Goal: Task Accomplishment & Management: Manage account settings

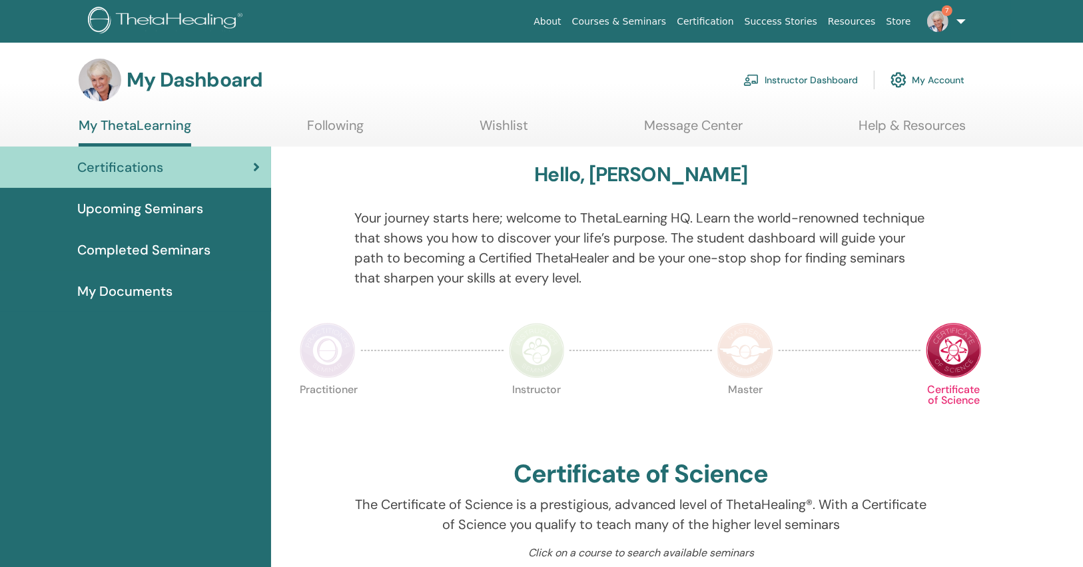
click at [841, 77] on link "Instructor Dashboard" at bounding box center [800, 79] width 115 height 29
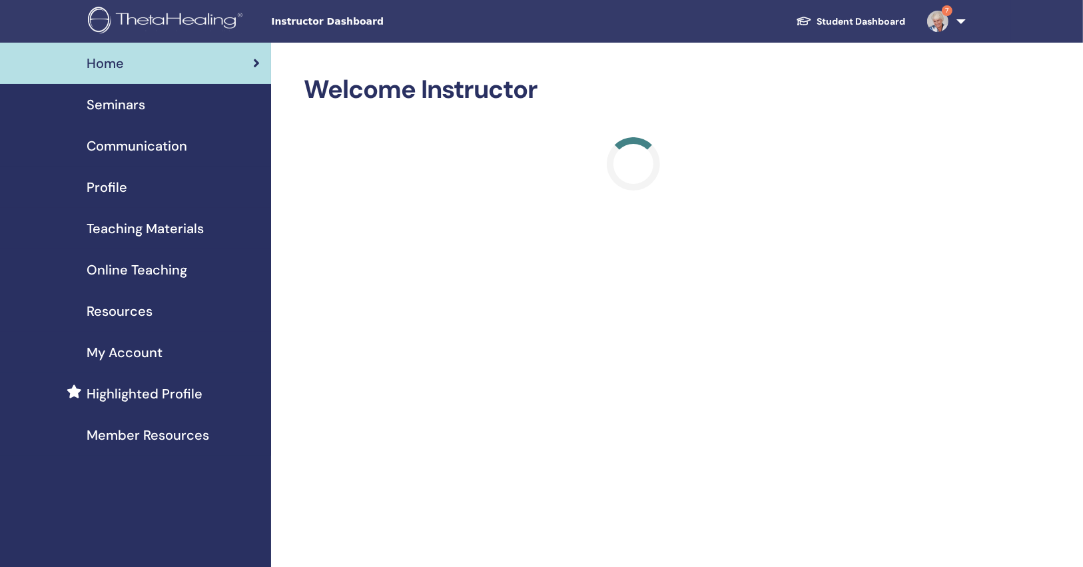
click at [169, 109] on div "Seminars" at bounding box center [136, 105] width 250 height 20
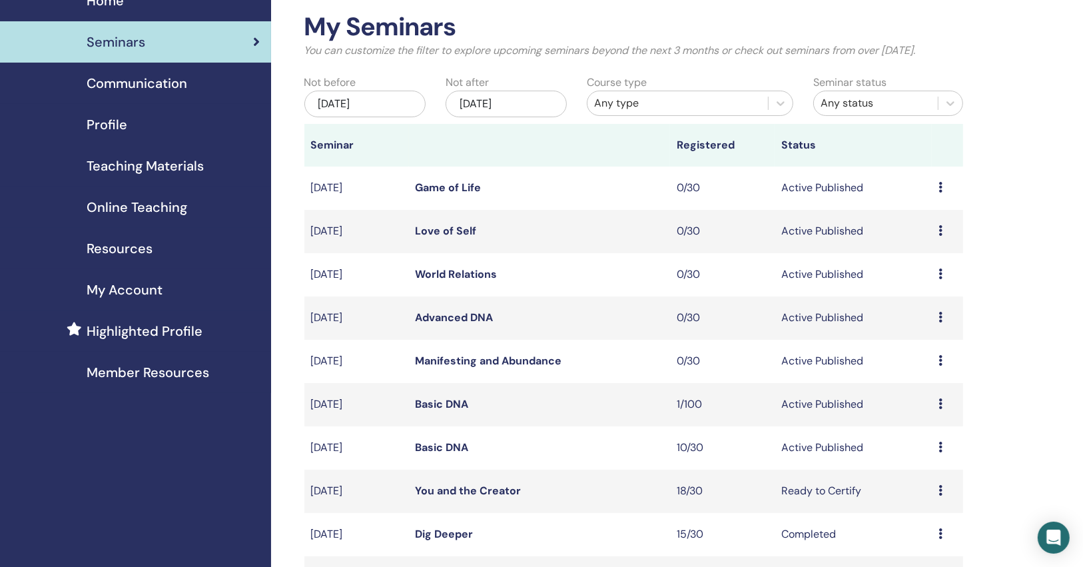
scroll to position [213, 0]
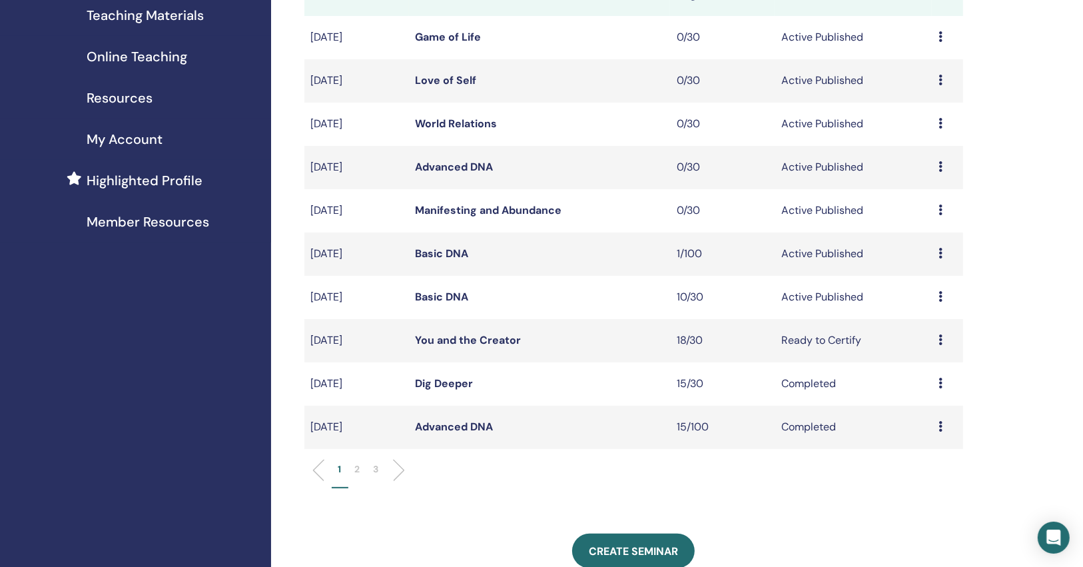
click at [459, 254] on link "Basic DNA" at bounding box center [442, 253] width 53 height 14
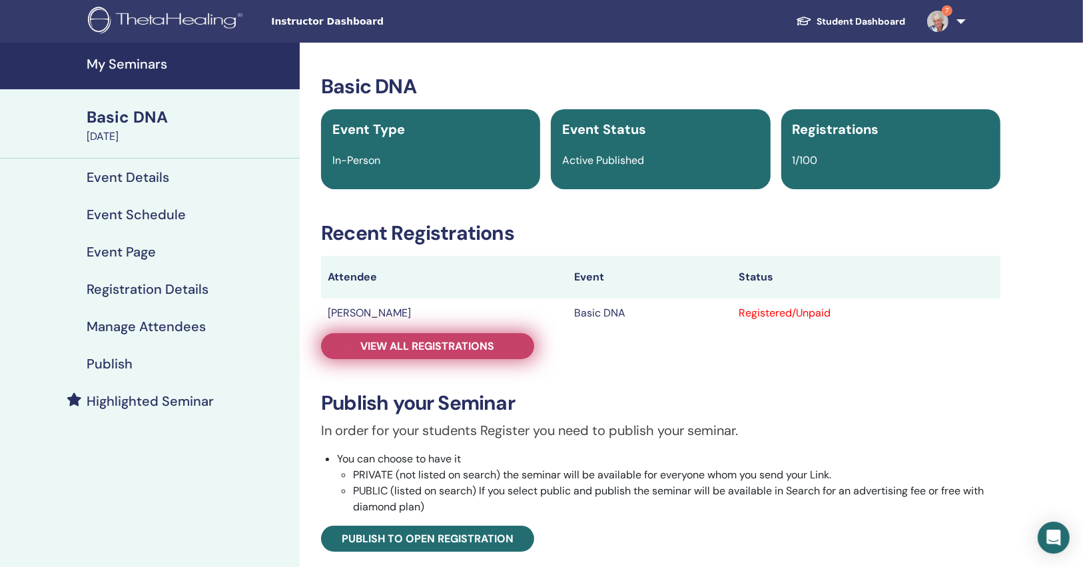
click at [416, 342] on span "View all registrations" at bounding box center [428, 346] width 134 height 14
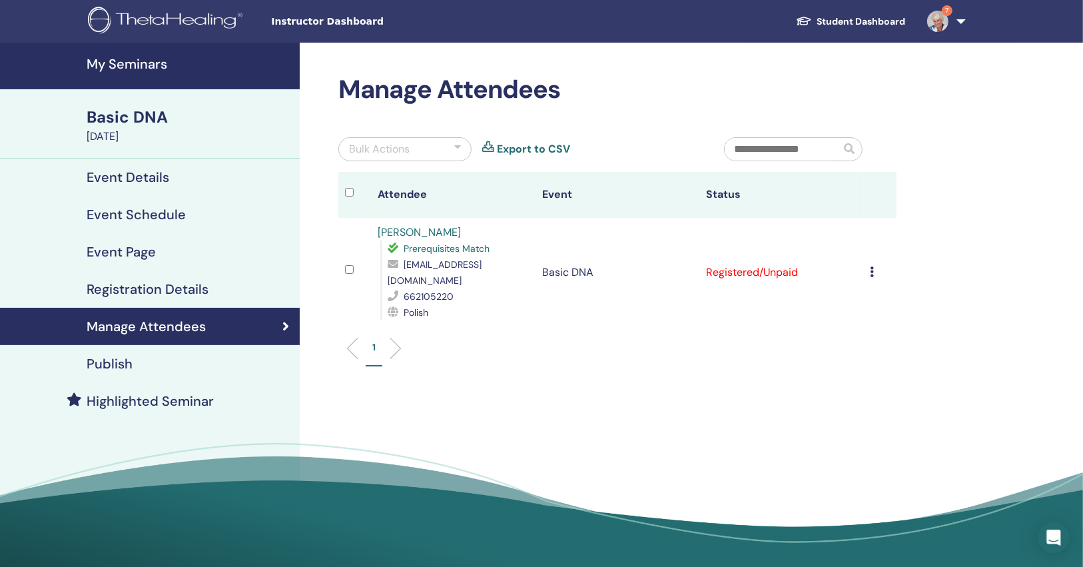
click at [256, 370] on div "Publish" at bounding box center [150, 364] width 278 height 16
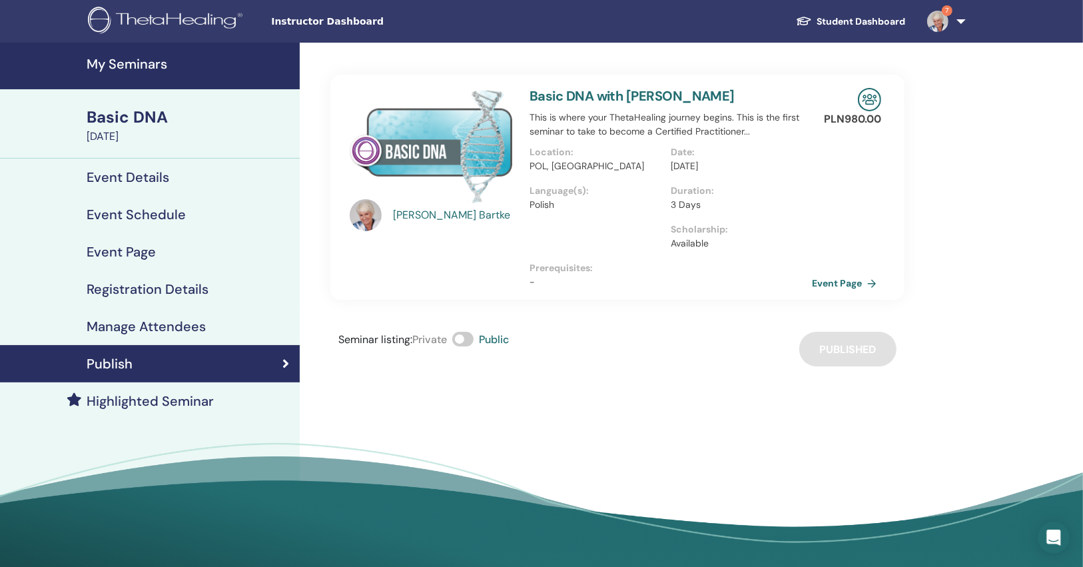
click at [250, 333] on div "Manage Attendees" at bounding box center [150, 326] width 278 height 16
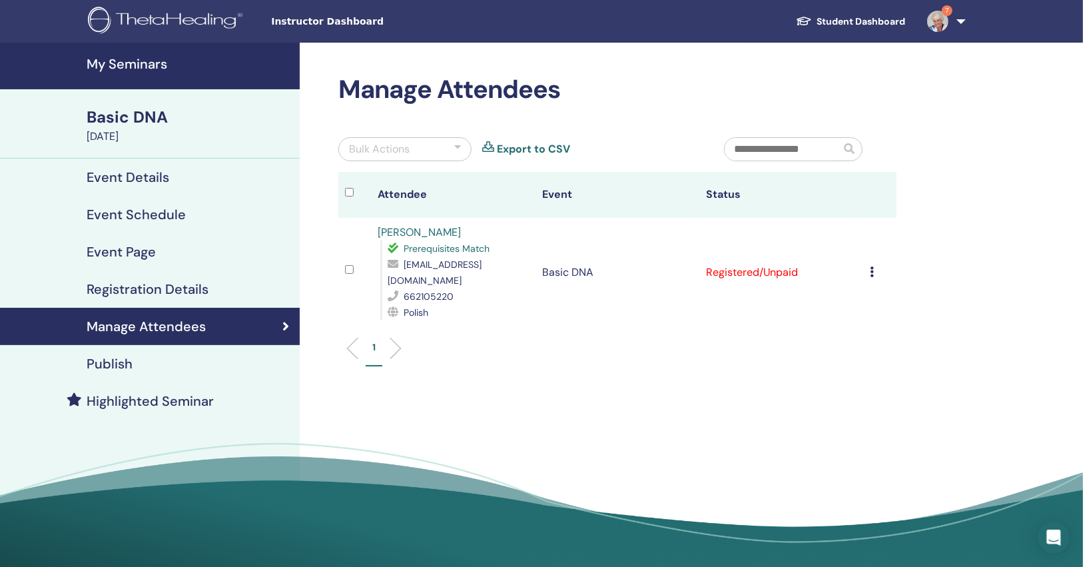
click at [226, 174] on div "Event Details" at bounding box center [150, 177] width 278 height 16
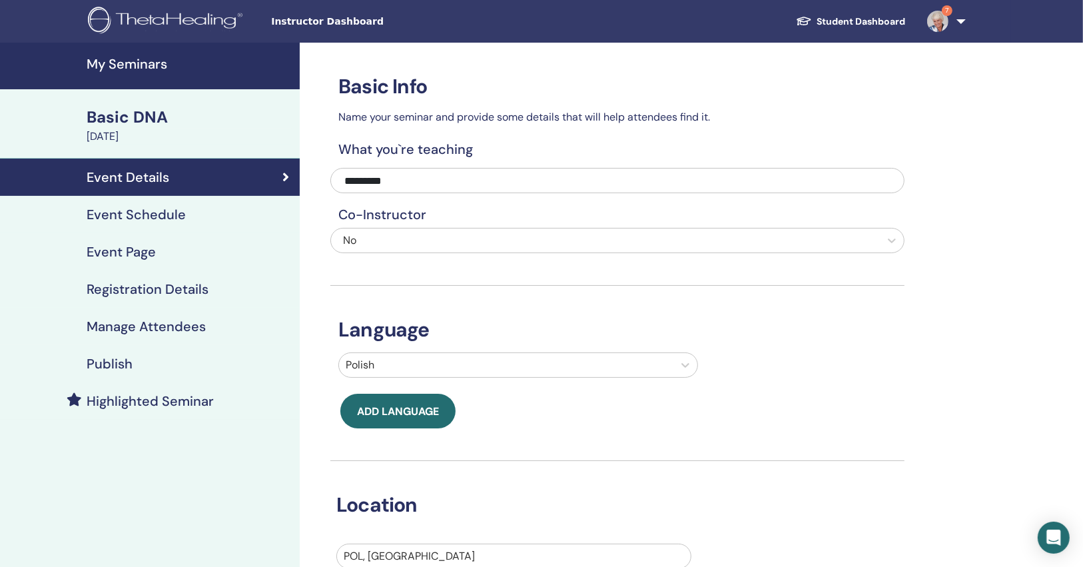
click at [145, 64] on h4 "My Seminars" at bounding box center [189, 64] width 205 height 16
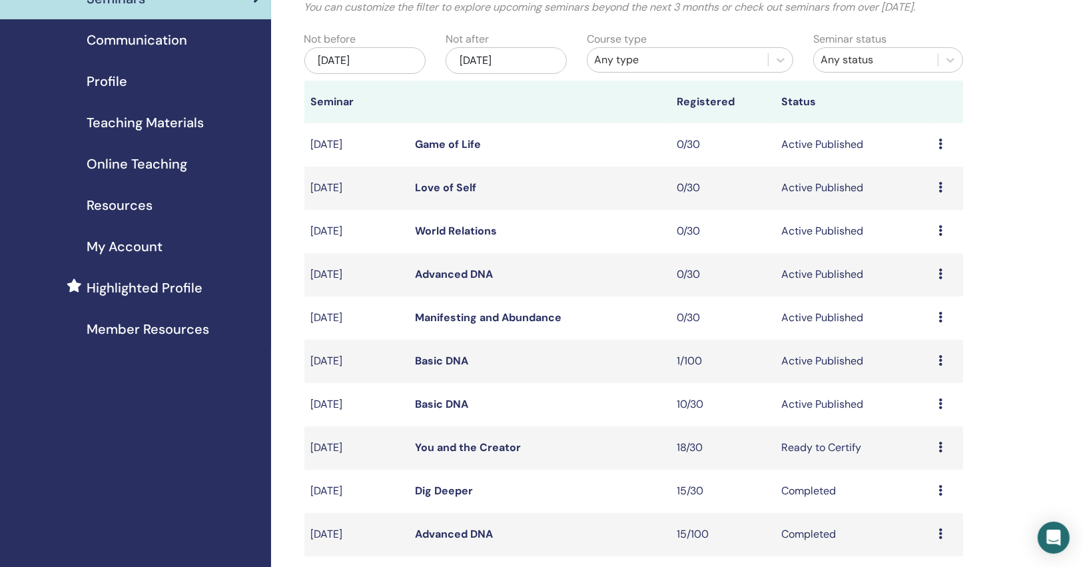
scroll to position [107, 0]
click at [449, 402] on link "Basic DNA" at bounding box center [442, 403] width 53 height 14
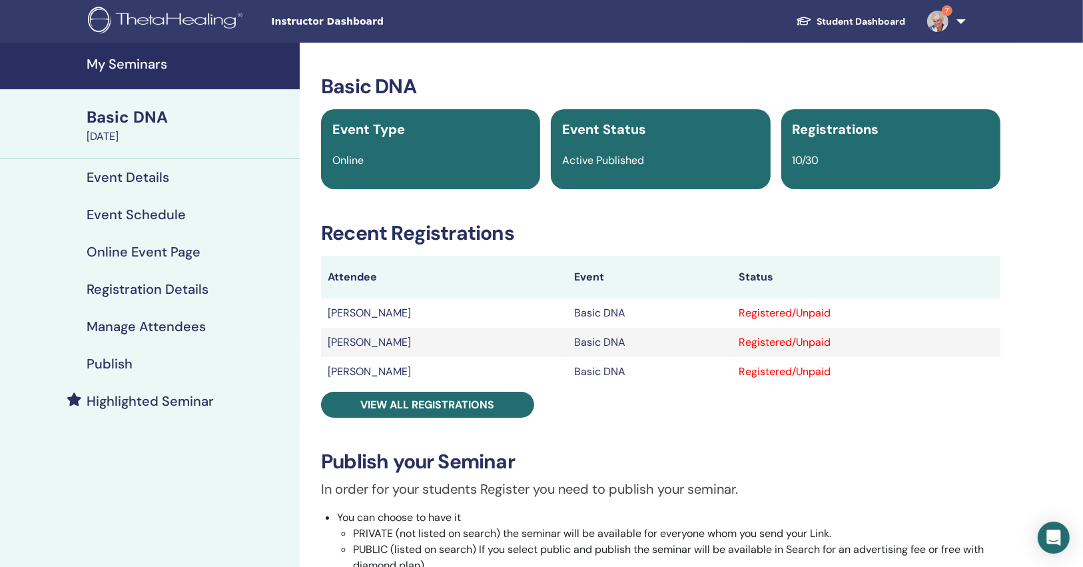
click at [219, 365] on div "Publish" at bounding box center [150, 364] width 278 height 16
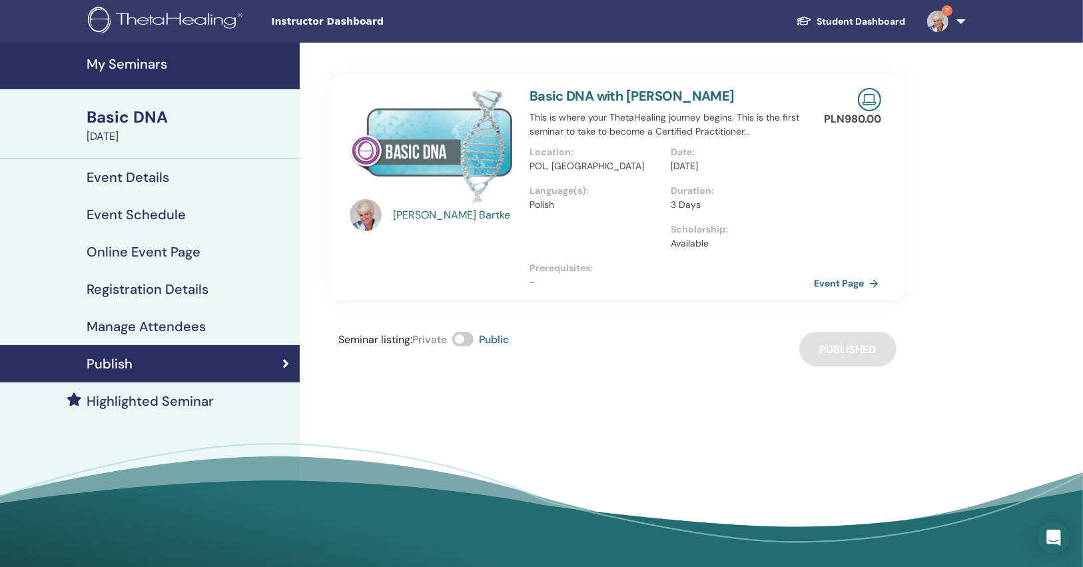
click at [860, 284] on link "Event Page" at bounding box center [849, 283] width 70 height 20
